Goal: Transaction & Acquisition: Purchase product/service

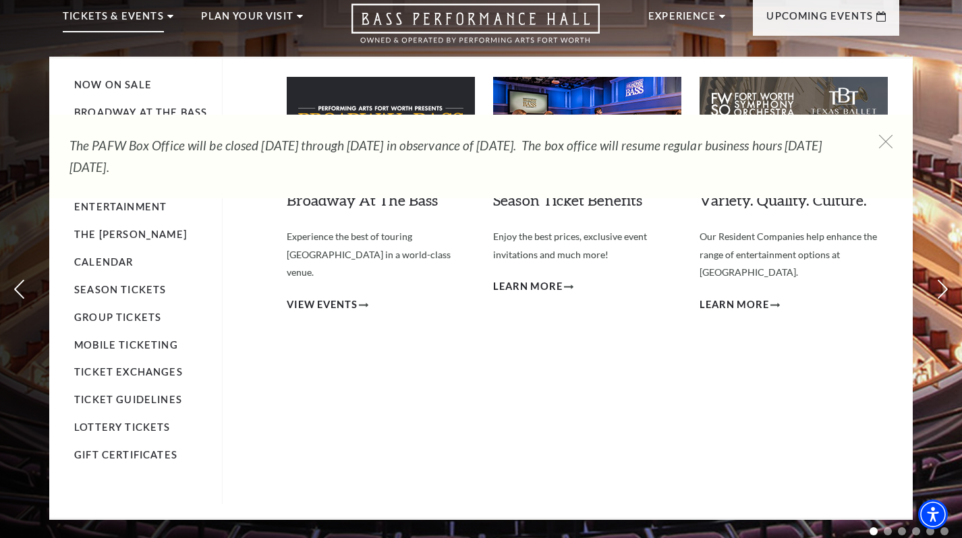
scroll to position [55, 0]
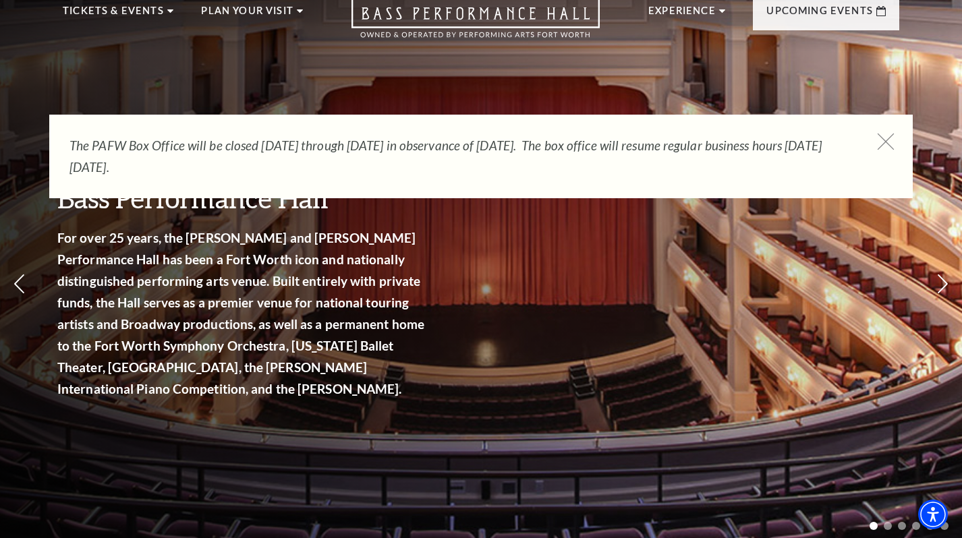
click at [887, 141] on icon at bounding box center [885, 142] width 17 height 17
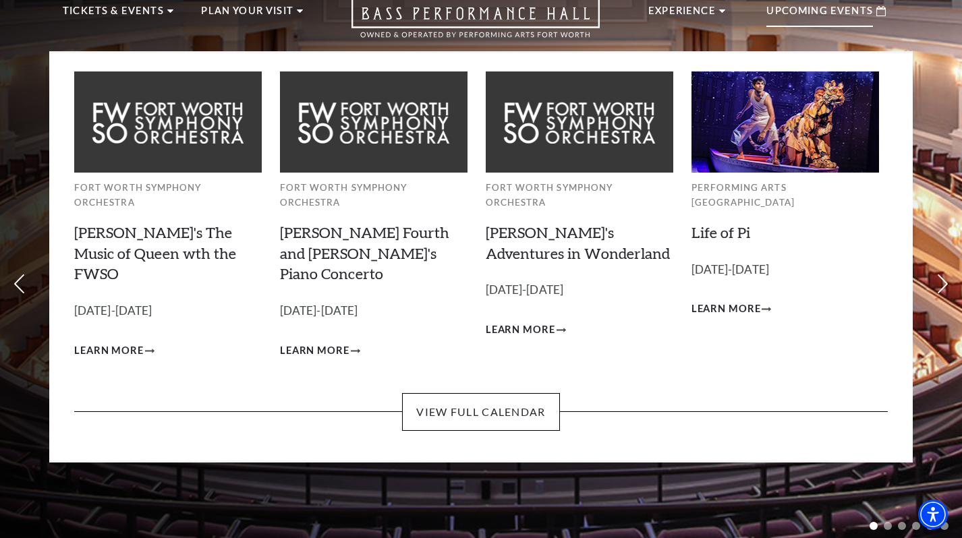
click at [806, 7] on p "Upcoming Events" at bounding box center [819, 15] width 107 height 24
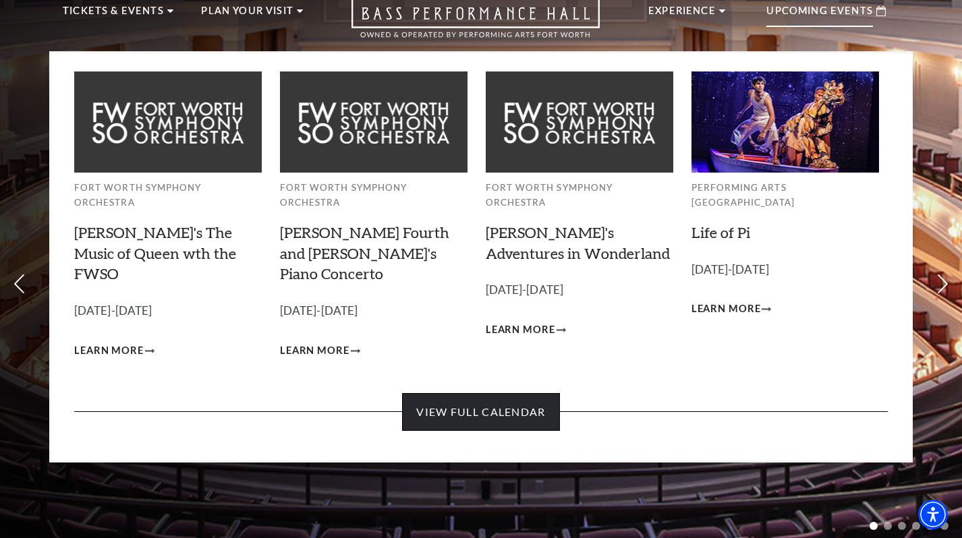
click at [430, 393] on link "View Full Calendar" at bounding box center [480, 412] width 157 height 38
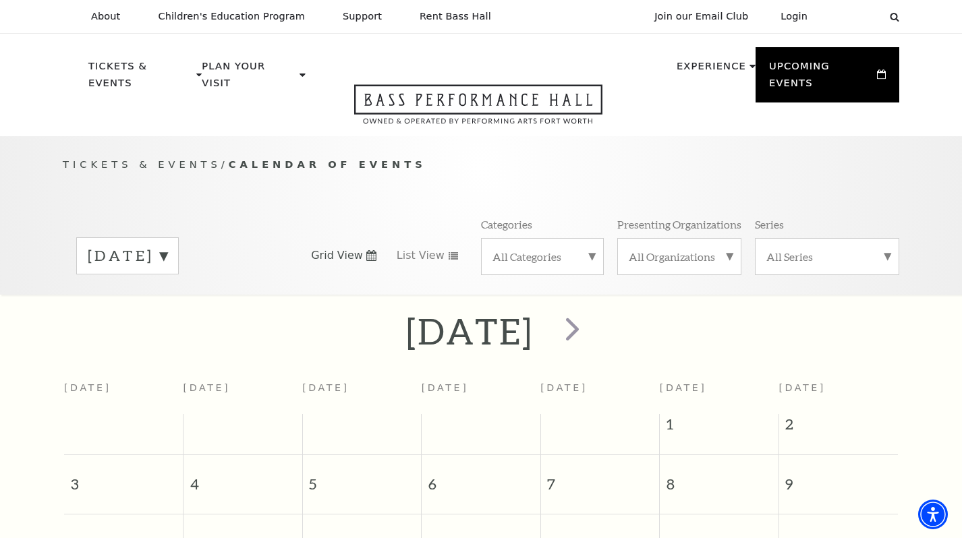
click at [556, 249] on label "All Categories" at bounding box center [542, 256] width 100 height 14
click at [533, 267] on label "Broadway" at bounding box center [542, 278] width 100 height 22
click at [897, 19] on icon at bounding box center [893, 16] width 9 height 9
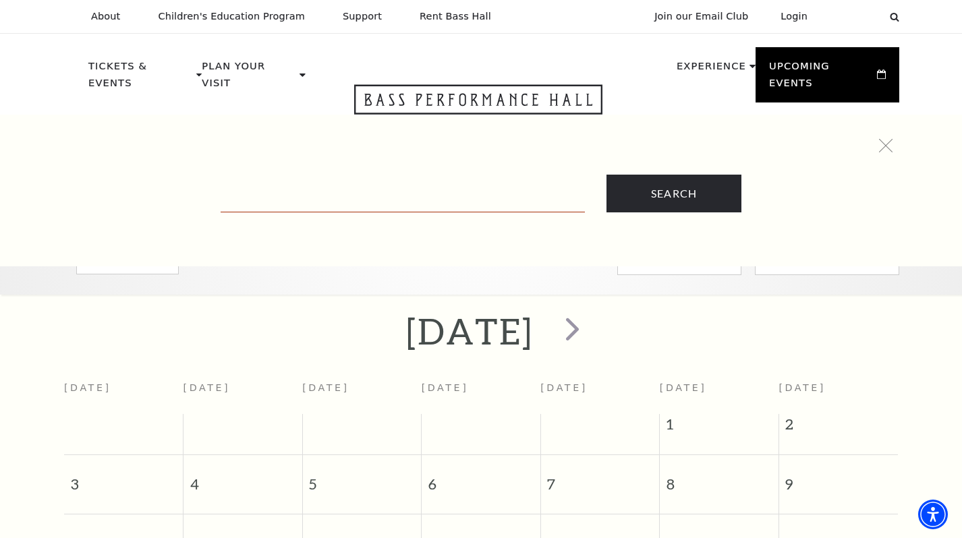
click at [475, 204] on input "Text field" at bounding box center [402, 199] width 364 height 28
type input "hamilton"
click at [606, 175] on input "Search" at bounding box center [673, 194] width 135 height 38
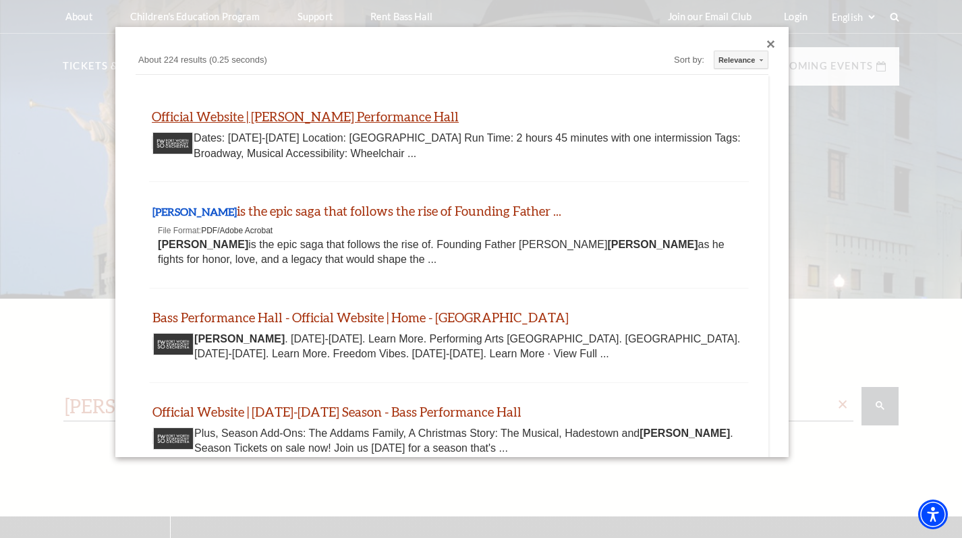
click at [364, 119] on link "Official Website | Hamilton - Bass Performance Hall" at bounding box center [305, 117] width 307 height 16
